Goal: Transaction & Acquisition: Purchase product/service

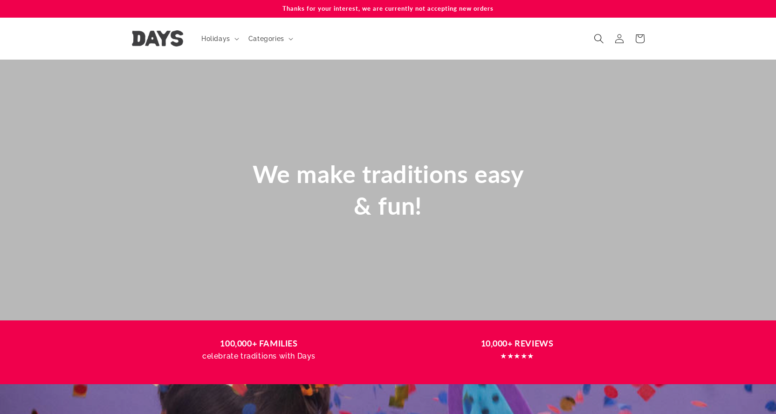
click at [600, 37] on icon "Search" at bounding box center [599, 39] width 10 height 10
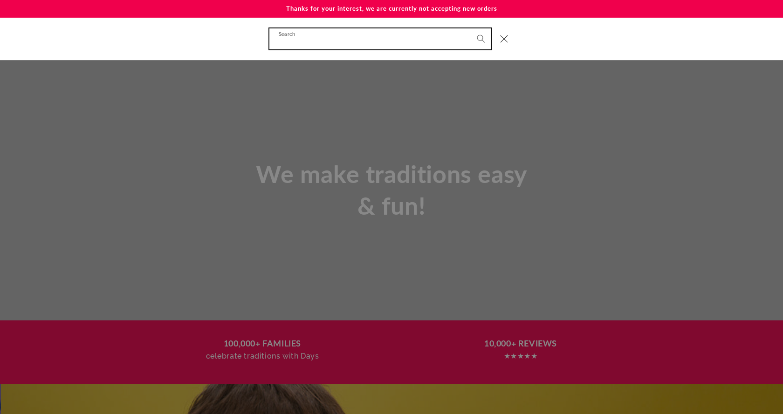
scroll to position [0, 783]
type input "****"
click at [471, 28] on button "Search" at bounding box center [481, 38] width 21 height 21
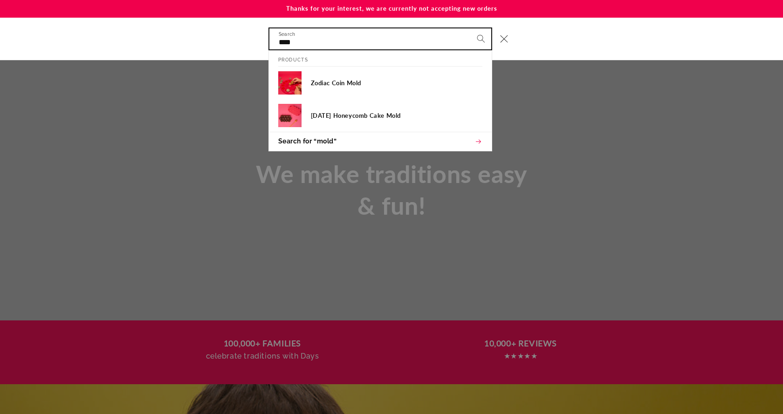
scroll to position [0, 23]
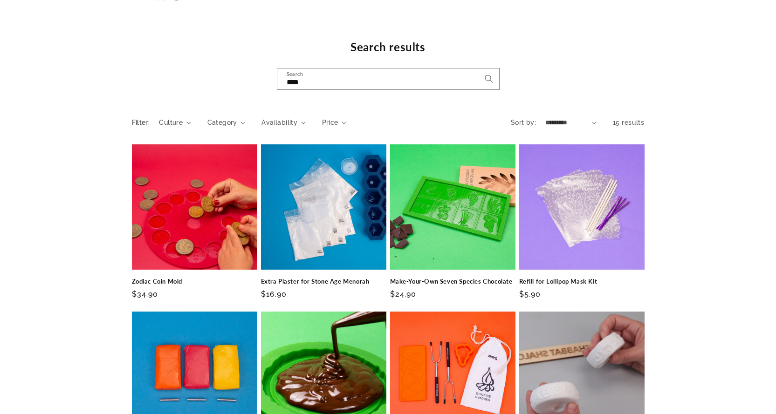
scroll to position [47, 0]
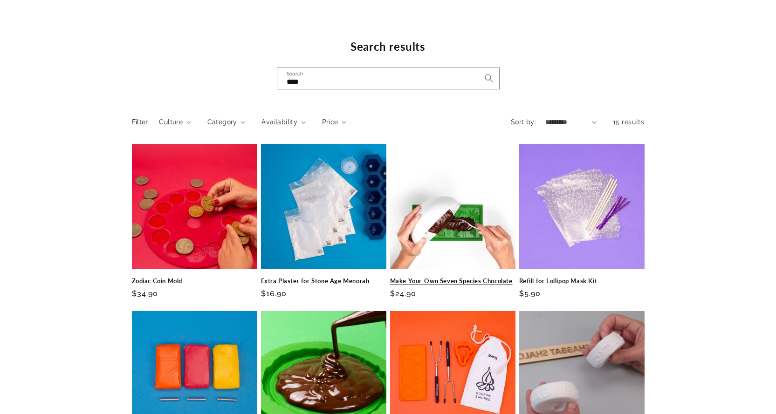
click at [481, 277] on link "Make-Your-Own Seven Species Chocolate" at bounding box center [452, 281] width 125 height 8
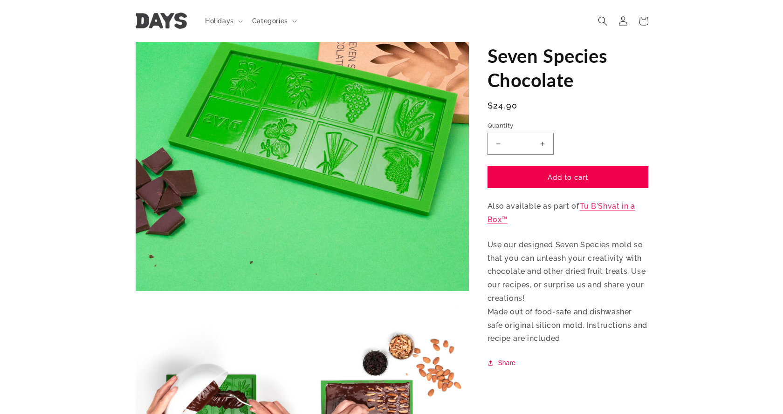
scroll to position [47, 0]
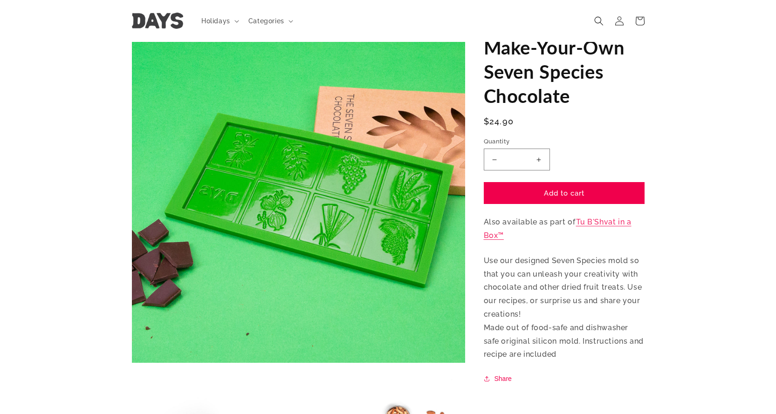
drag, startPoint x: 336, startPoint y: 185, endPoint x: 304, endPoint y: 189, distance: 33.0
click at [132, 363] on button "Open media 1 in modal" at bounding box center [132, 363] width 0 height 0
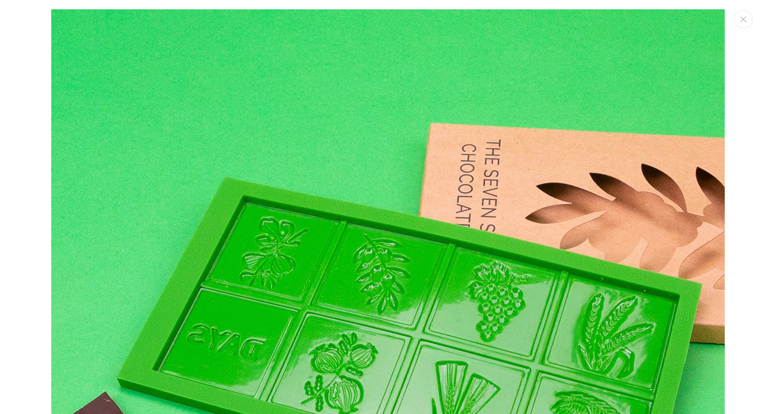
scroll to position [9, 0]
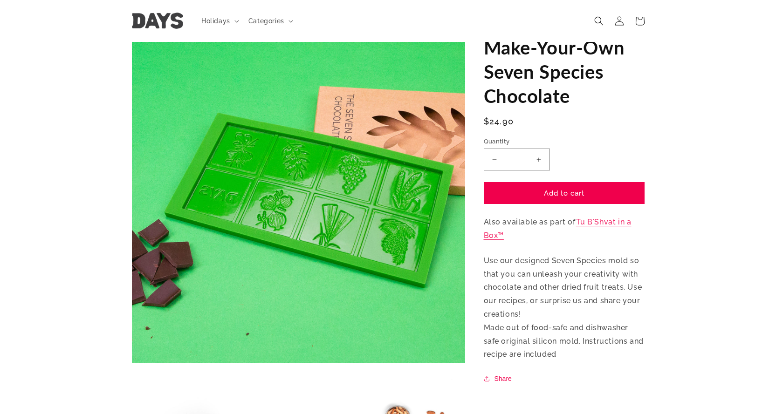
drag, startPoint x: 336, startPoint y: 198, endPoint x: 292, endPoint y: 188, distance: 45.3
click at [132, 363] on button "Open media 1 in modal" at bounding box center [132, 363] width 0 height 0
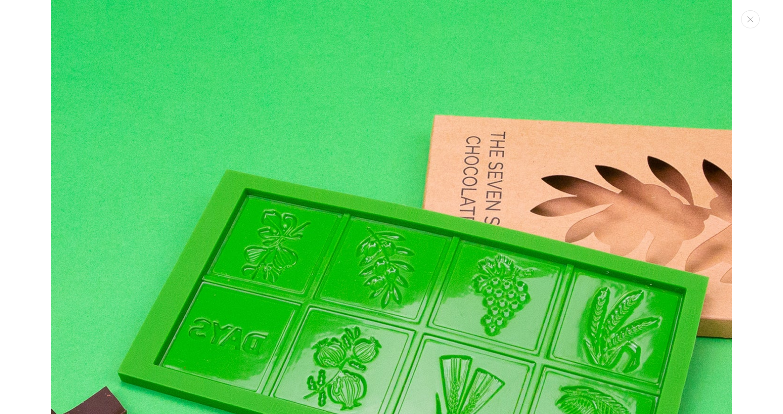
click at [366, 174] on img "Media gallery" at bounding box center [391, 340] width 680 height 680
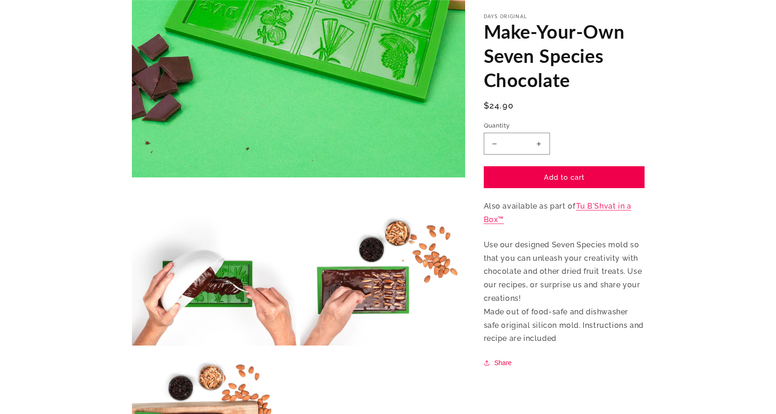
scroll to position [326, 0]
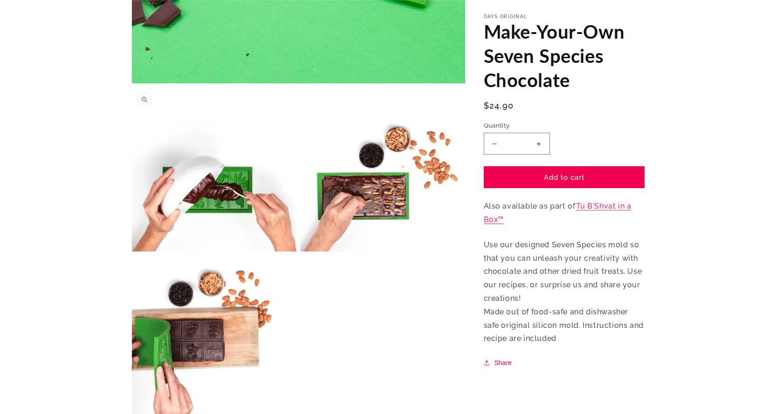
click at [132, 252] on button "Open media 2 in modal" at bounding box center [132, 252] width 0 height 0
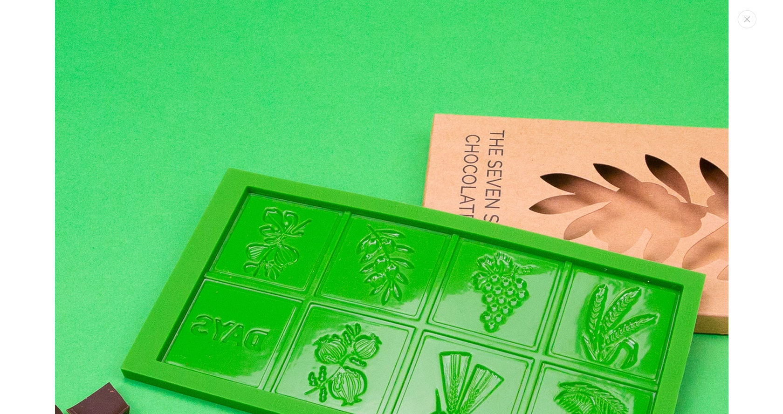
scroll to position [690, 0]
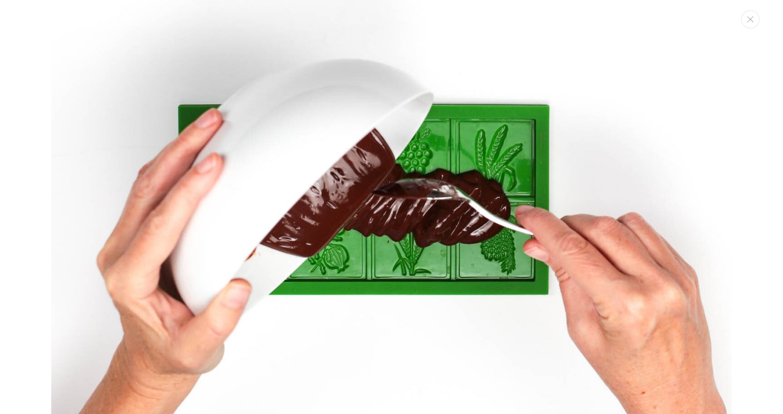
click at [645, 200] on img "Media gallery" at bounding box center [391, 114] width 680 height 680
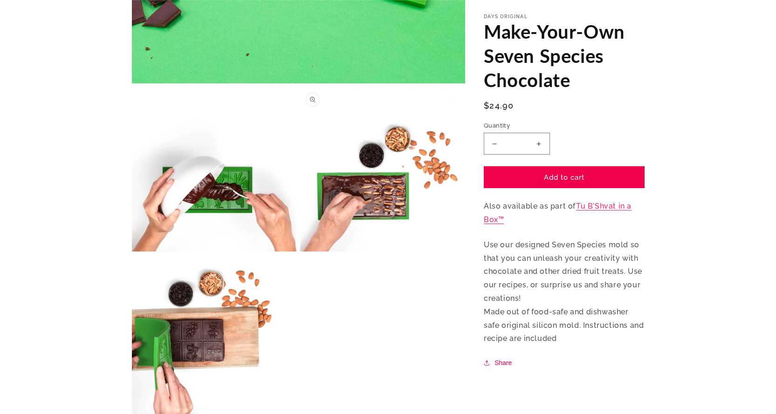
click at [300, 252] on button "Open media 3 in modal" at bounding box center [300, 252] width 0 height 0
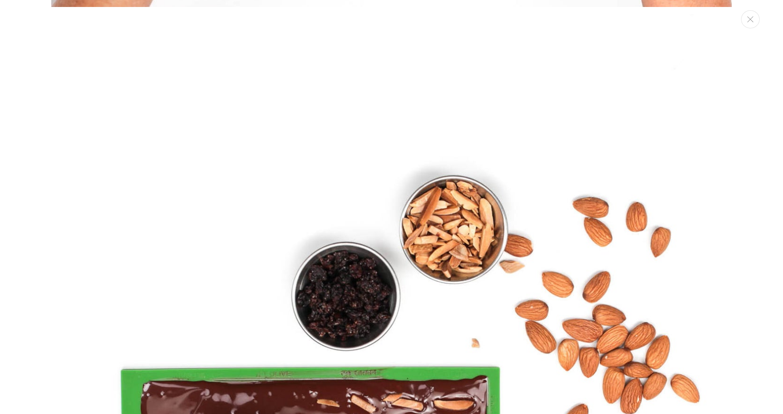
click at [444, 227] on img "Media gallery" at bounding box center [391, 354] width 680 height 680
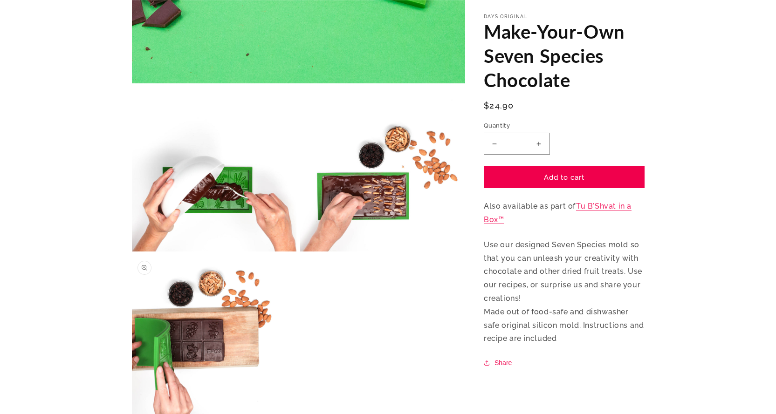
click at [132, 414] on button "Open media 4 in modal" at bounding box center [132, 420] width 0 height 0
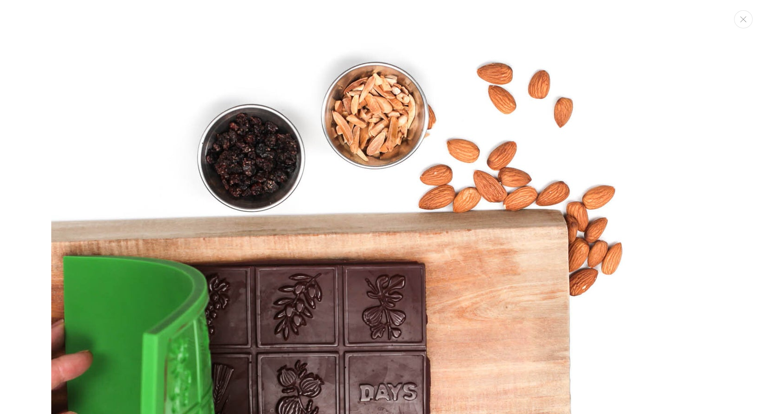
scroll to position [2030, 0]
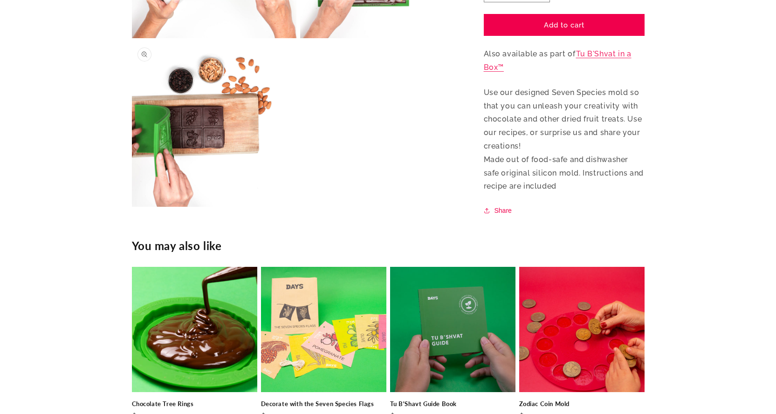
drag, startPoint x: 561, startPoint y: 142, endPoint x: 263, endPoint y: 115, distance: 299.0
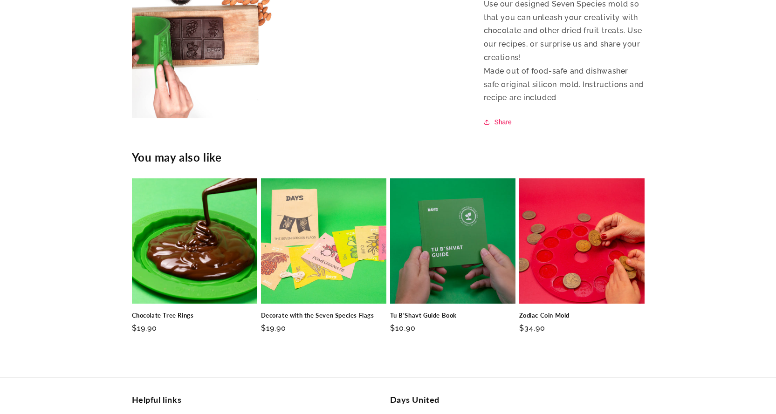
scroll to position [679, 0]
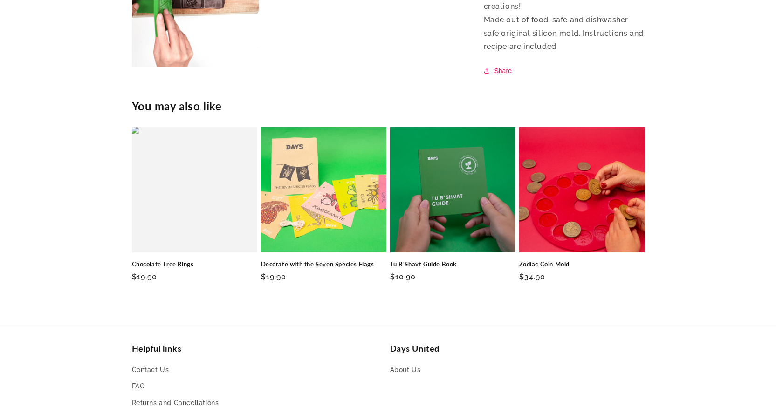
click at [220, 261] on link "Chocolate Tree Rings" at bounding box center [194, 265] width 125 height 8
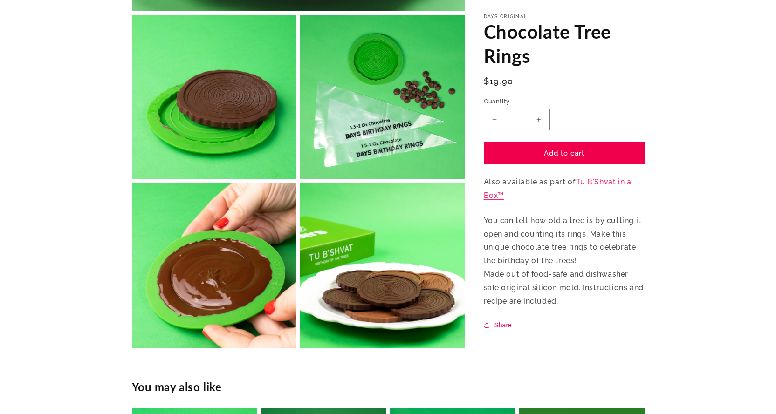
scroll to position [746, 0]
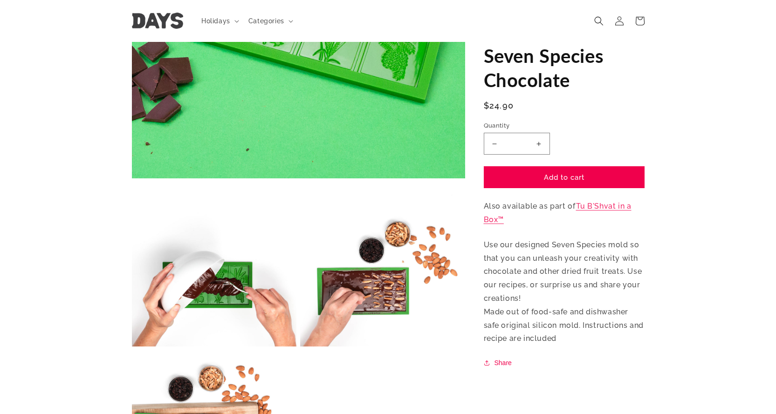
scroll to position [120, 0]
